Goal: Task Accomplishment & Management: Complete application form

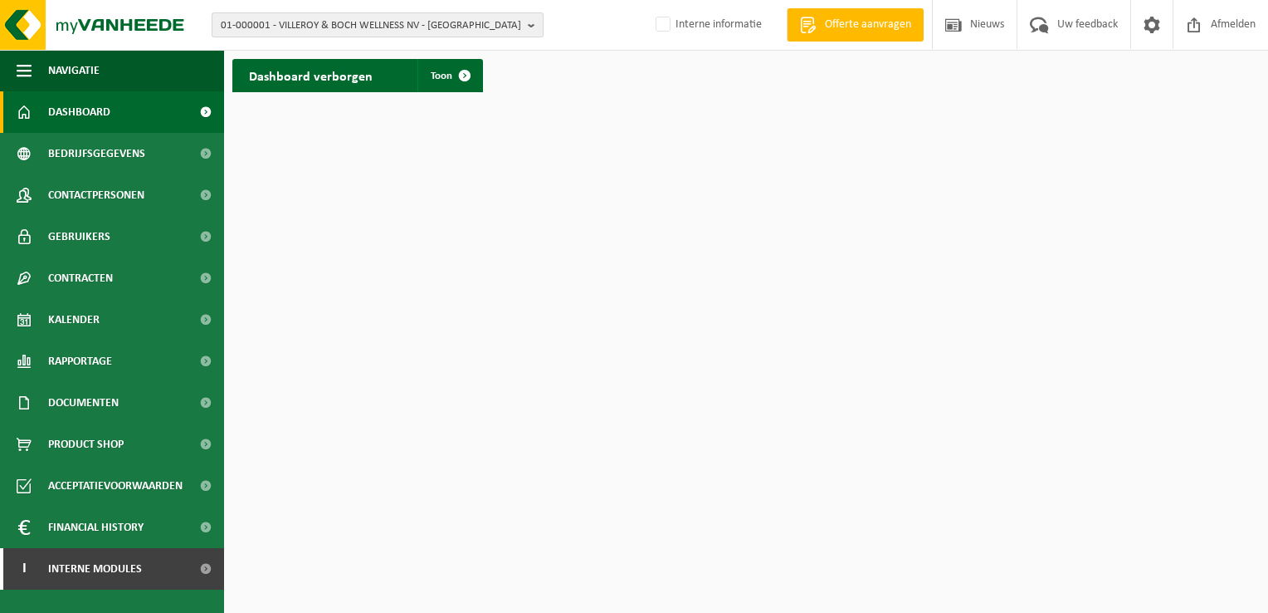
click at [528, 25] on b "button" at bounding box center [535, 24] width 15 height 23
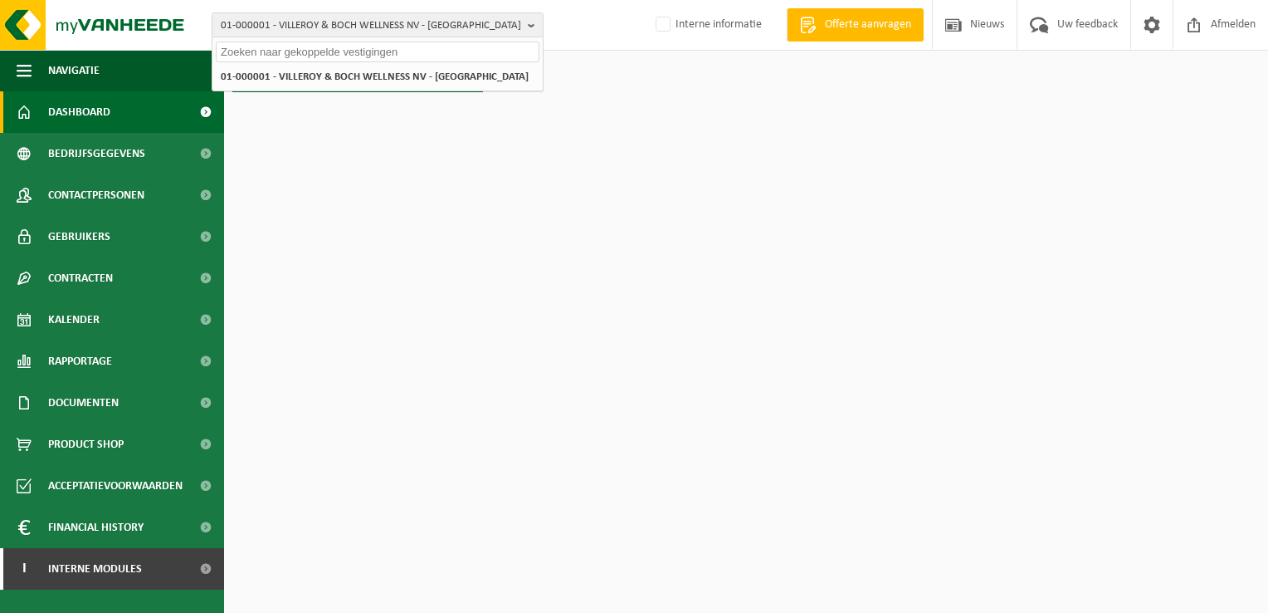
click at [485, 51] on input "text" at bounding box center [378, 52] width 324 height 21
paste input "10-980590"
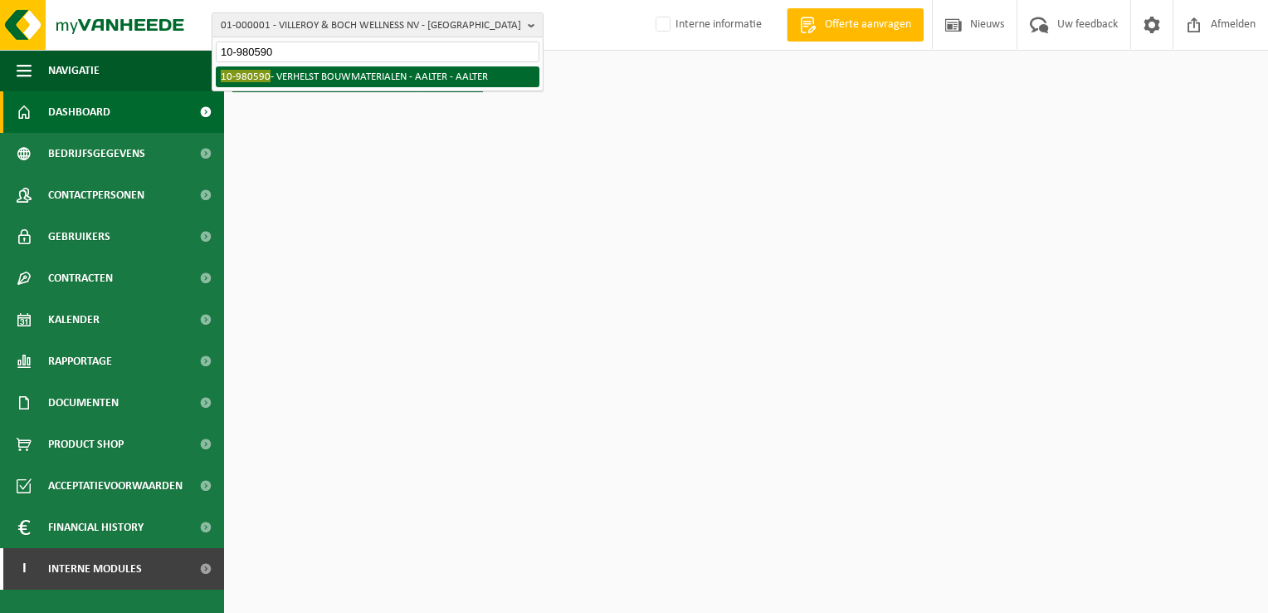
type input "10-980590"
click at [465, 81] on li "10-980590 - VERHELST BOUWMATERIALEN - AALTER - AALTER" at bounding box center [378, 76] width 324 height 21
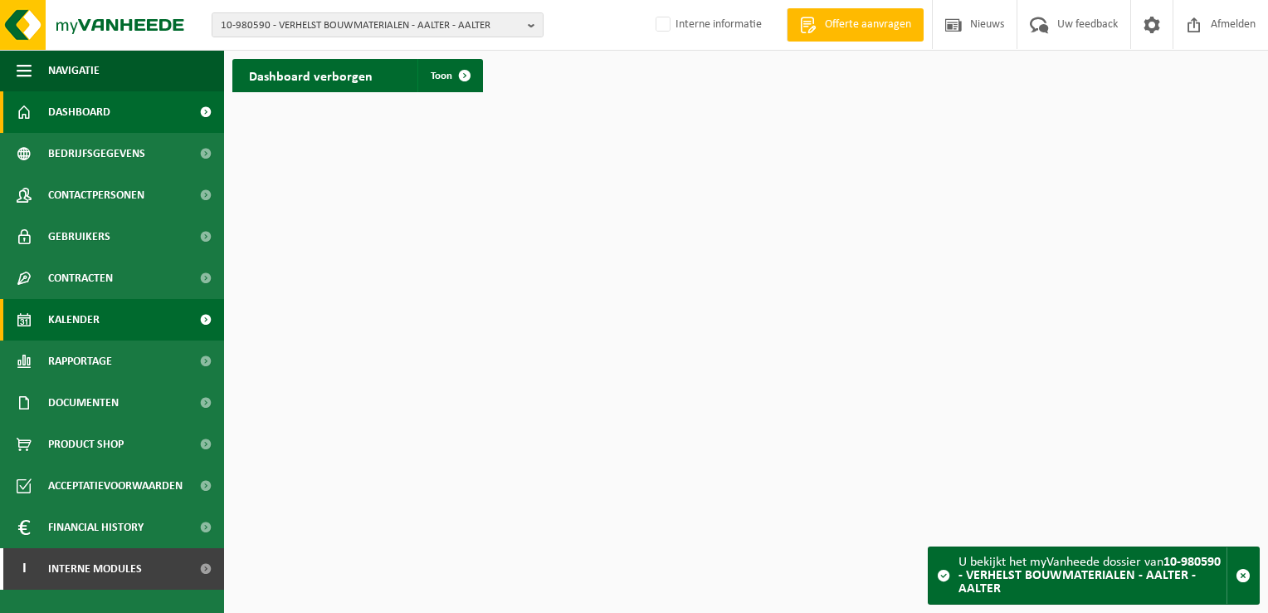
click at [63, 322] on span "Kalender" at bounding box center [73, 320] width 51 height 42
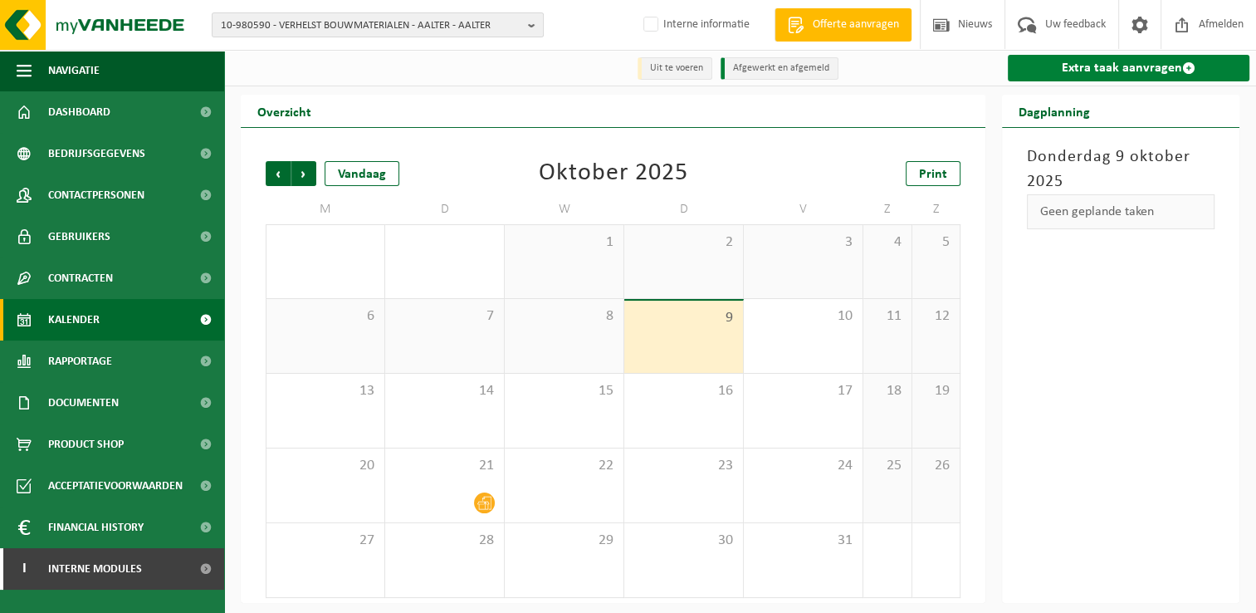
click at [1123, 66] on link "Extra taak aanvragen" at bounding box center [1129, 68] width 242 height 27
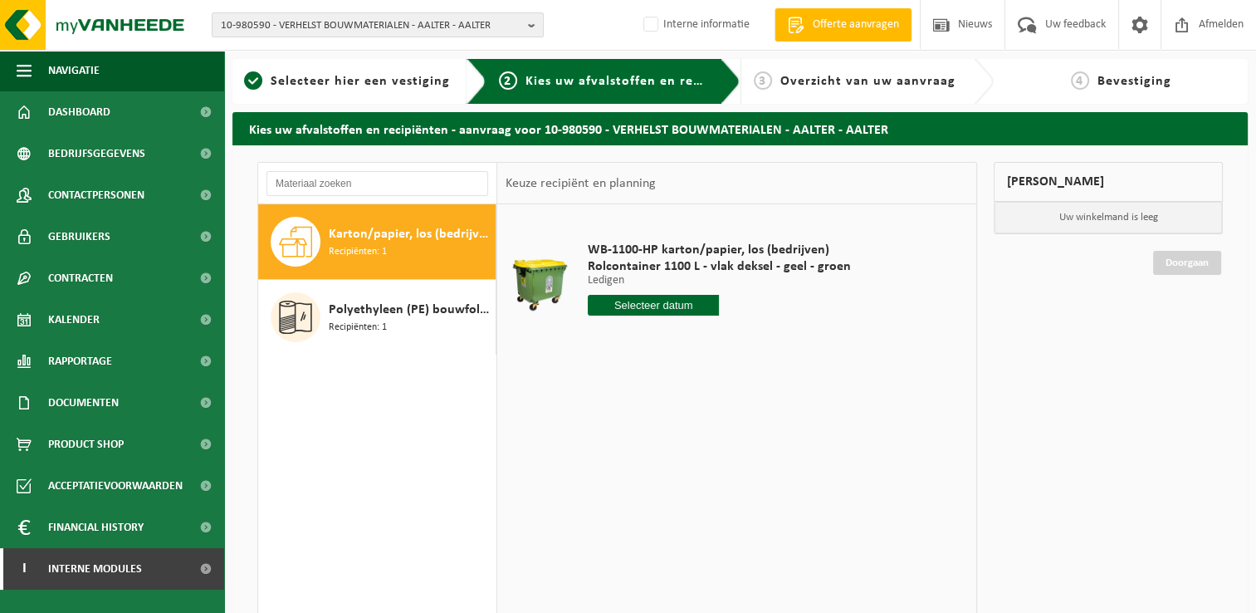
click at [680, 303] on input "text" at bounding box center [654, 305] width 132 height 21
click at [634, 453] on div "14" at bounding box center [632, 452] width 29 height 27
type input "Van 2025-10-14"
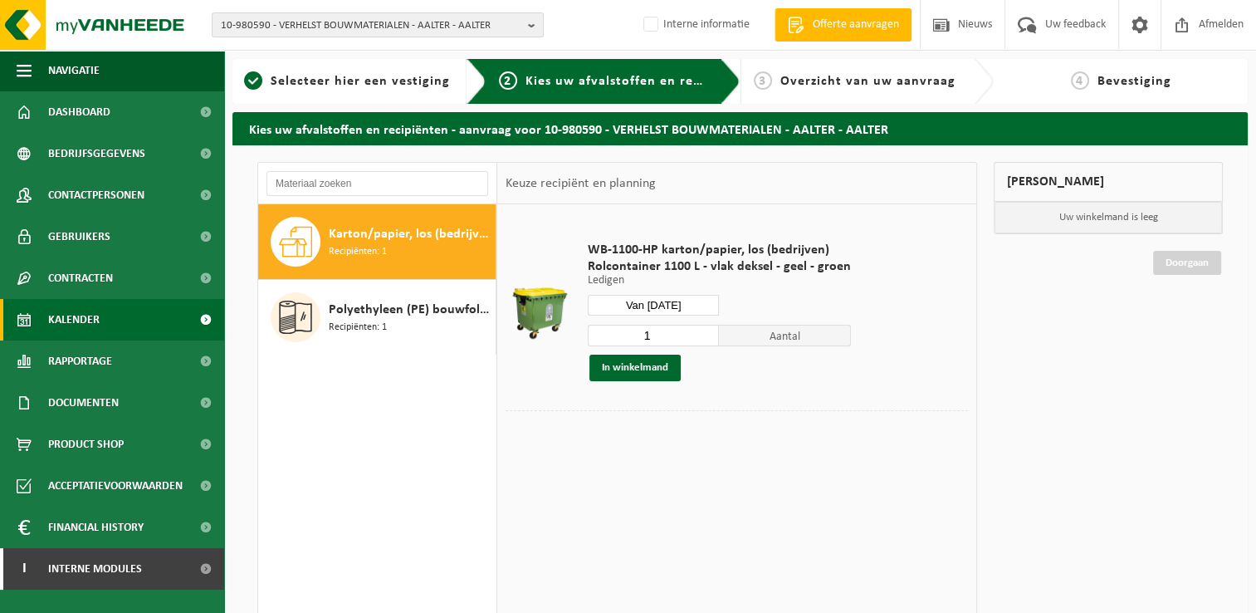
click at [100, 319] on link "Kalender" at bounding box center [112, 320] width 224 height 42
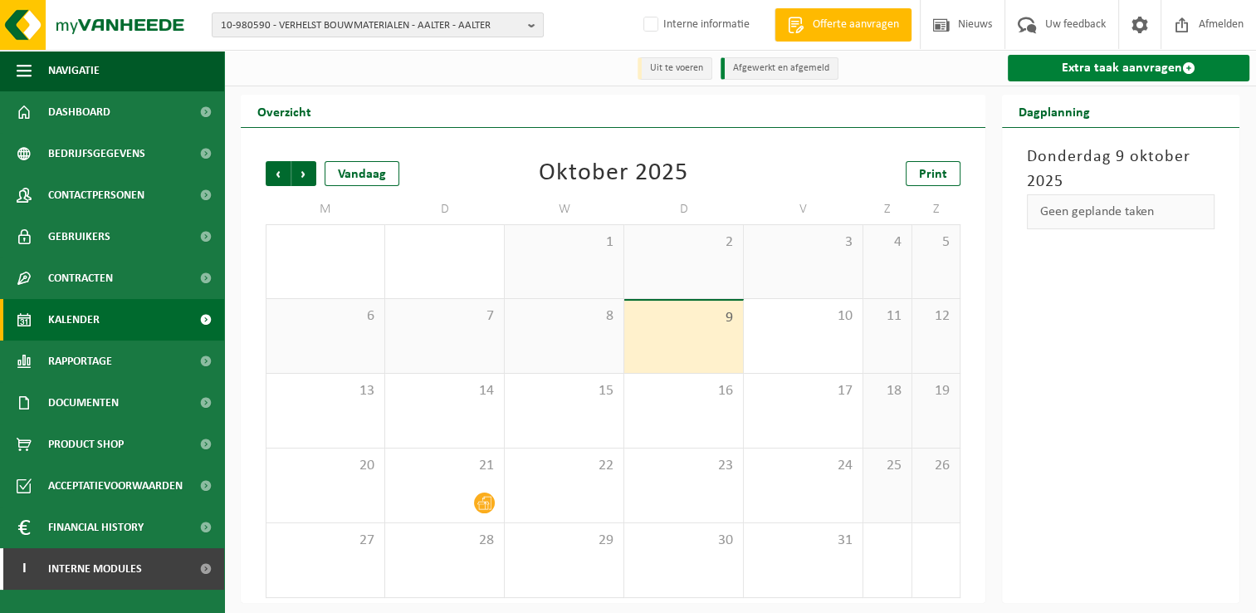
click at [1146, 72] on link "Extra taak aanvragen" at bounding box center [1129, 68] width 242 height 27
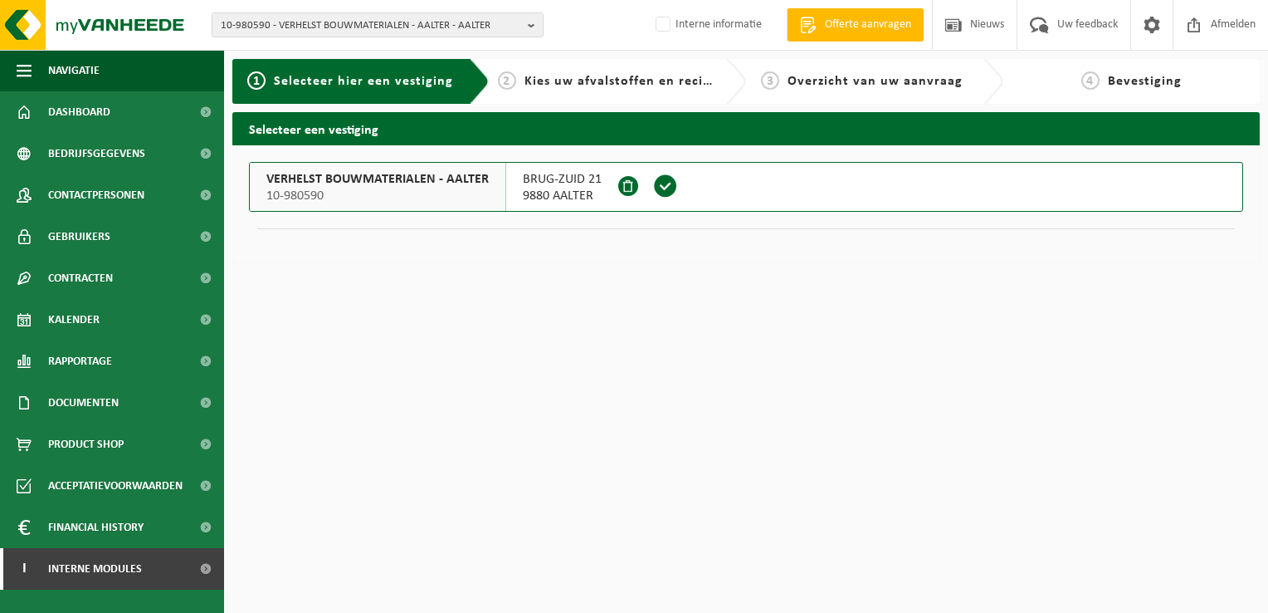
click at [535, 185] on span "BRUG-ZUID 21" at bounding box center [562, 179] width 79 height 17
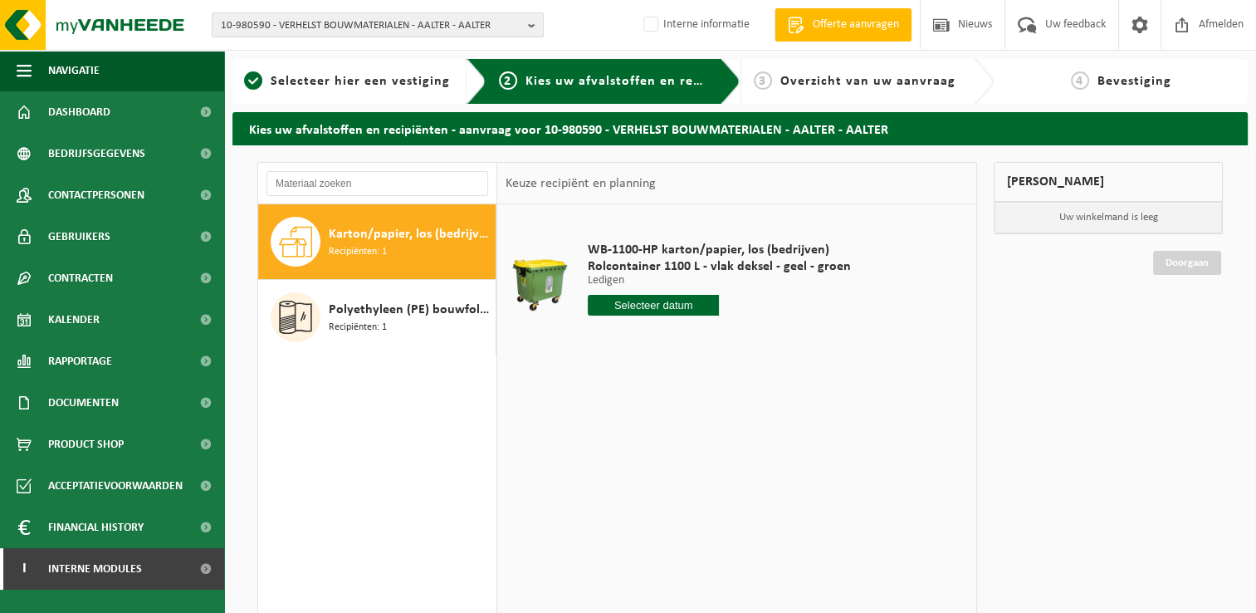
click at [622, 304] on input "text" at bounding box center [654, 305] width 132 height 21
click at [631, 450] on div "14" at bounding box center [632, 452] width 29 height 27
type input "Van [DATE]"
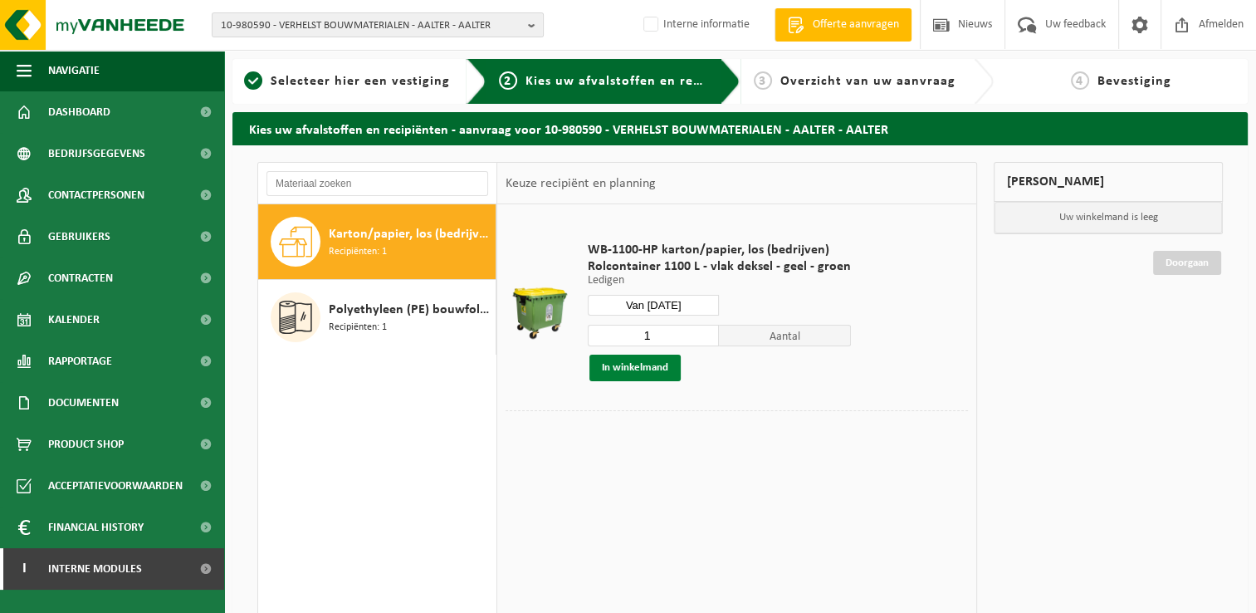
click at [634, 372] on button "In winkelmand" at bounding box center [634, 367] width 91 height 27
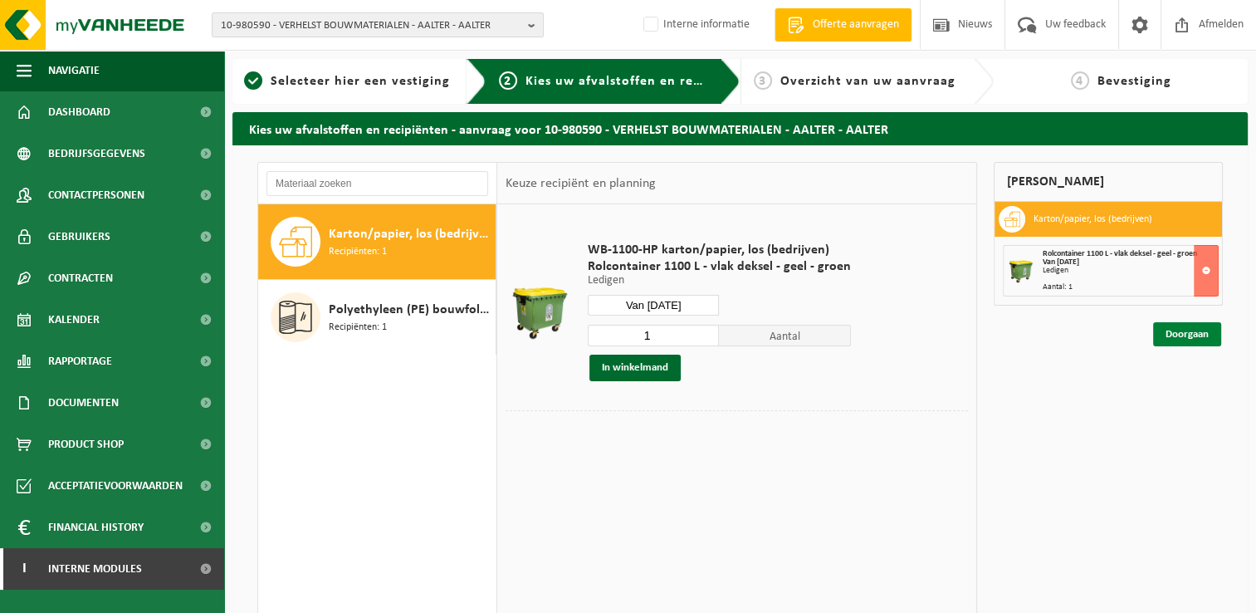
click at [1192, 334] on link "Doorgaan" at bounding box center [1187, 334] width 68 height 24
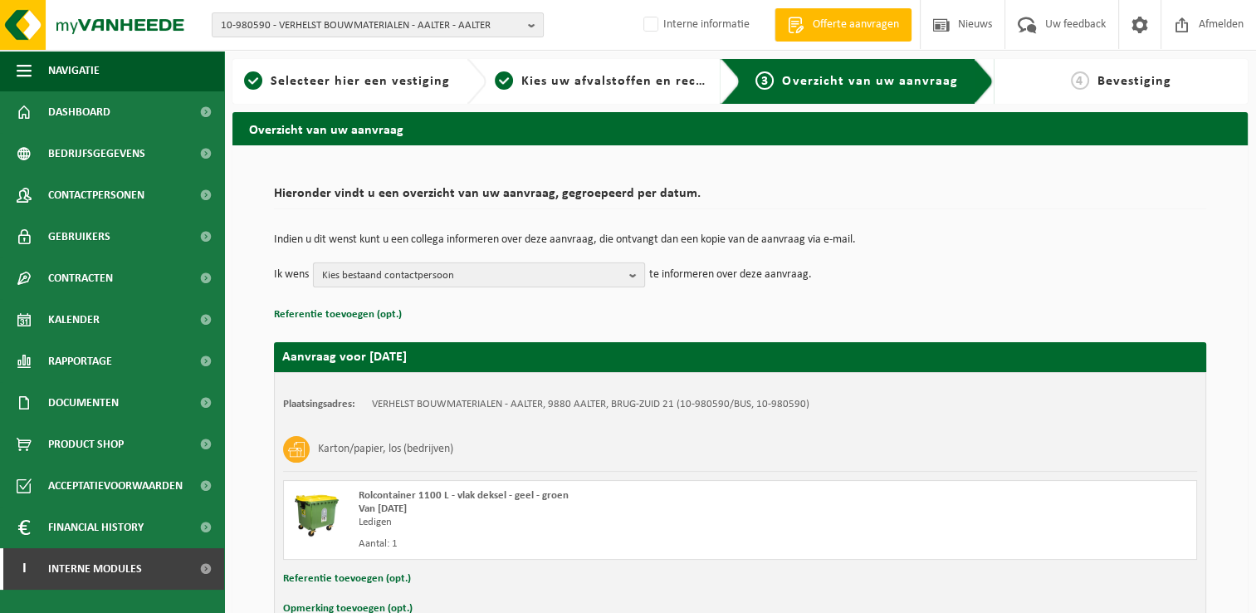
click at [633, 276] on b "button" at bounding box center [636, 274] width 15 height 23
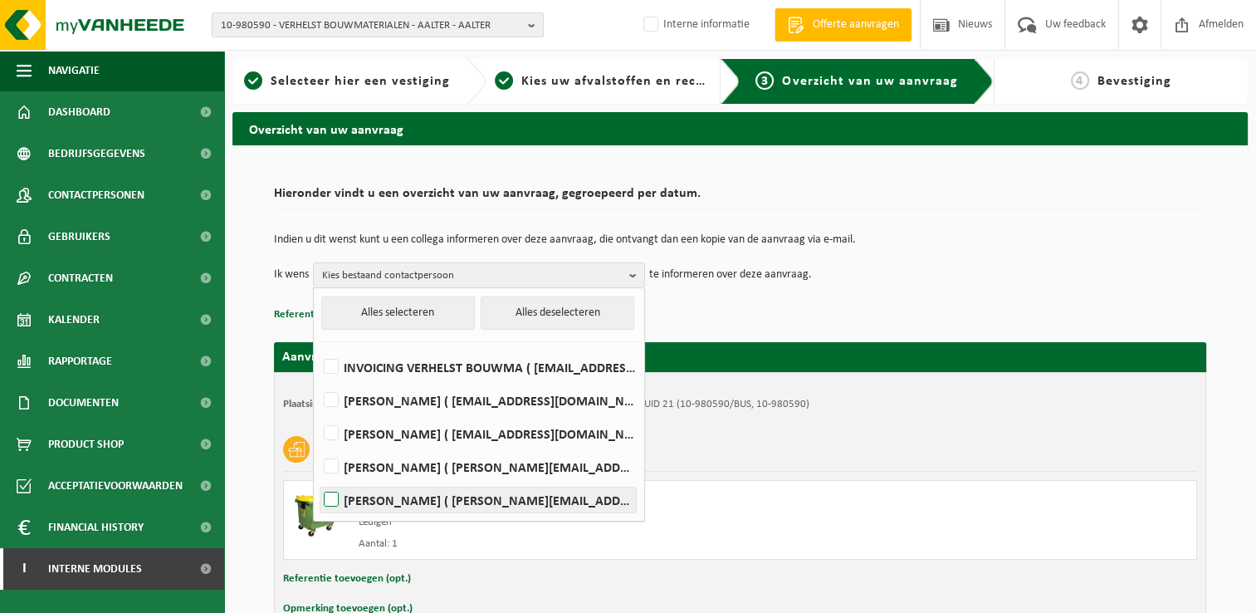
click at [331, 496] on label "Celine Wille ( celine.wille@verhelst.be )" at bounding box center [477, 499] width 315 height 25
click at [318, 479] on input "Celine Wille ( celine.wille@verhelst.be )" at bounding box center [317, 478] width 1 height 1
checkbox input "true"
click at [760, 293] on div "Indien u dit wenst kunt u een collega informeren over deze aanvraag, die ontvan…" at bounding box center [740, 260] width 932 height 86
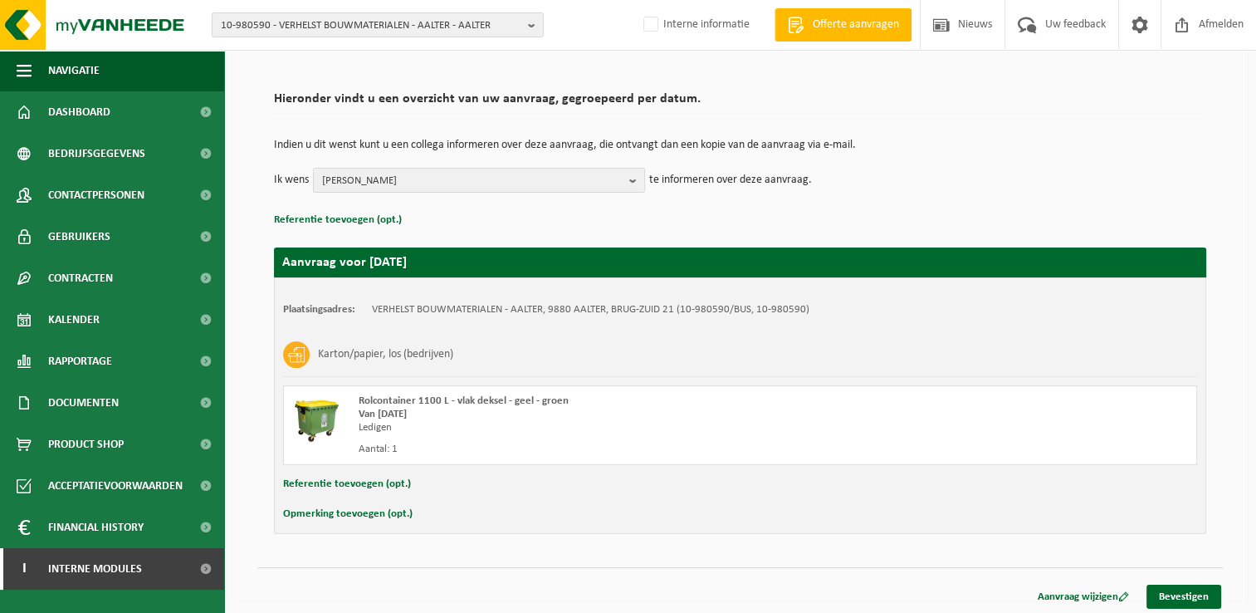
scroll to position [98, 0]
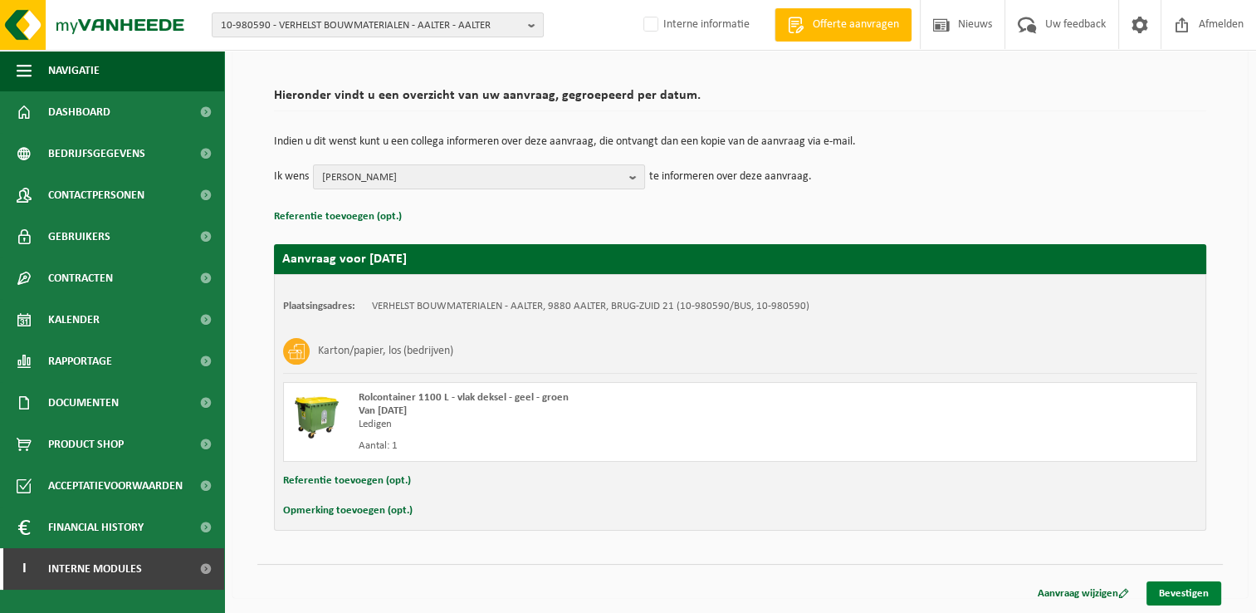
click at [1200, 595] on link "Bevestigen" at bounding box center [1183, 593] width 75 height 24
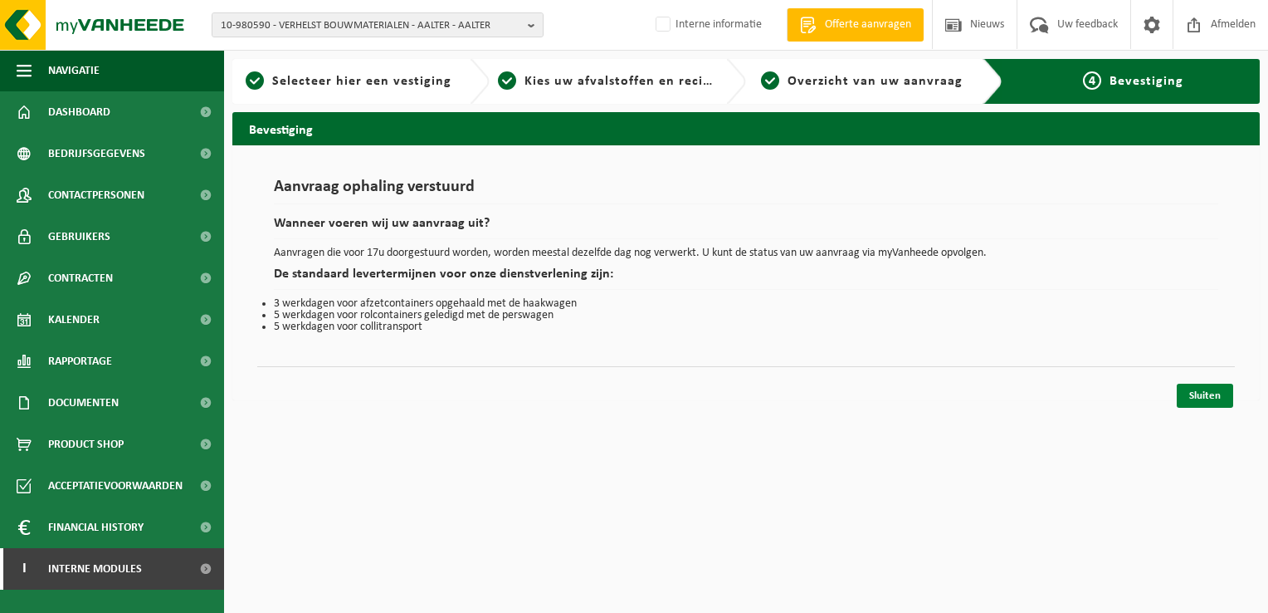
click at [1210, 390] on link "Sluiten" at bounding box center [1205, 396] width 56 height 24
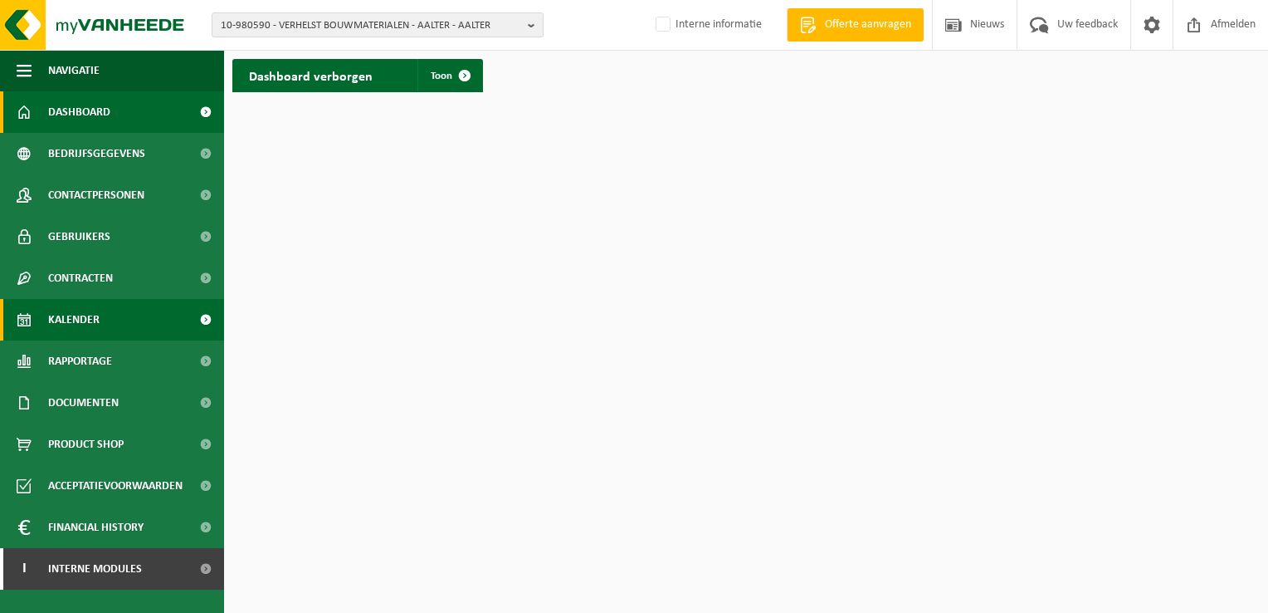
click at [79, 323] on span "Kalender" at bounding box center [73, 320] width 51 height 42
